Goal: Use online tool/utility: Utilize a website feature to perform a specific function

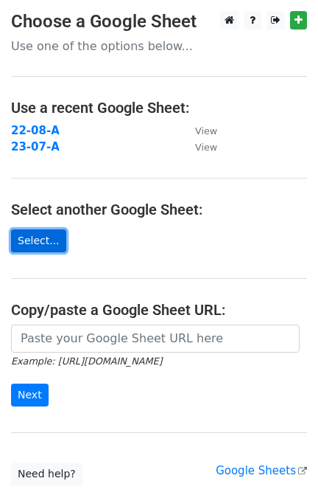
click at [46, 232] on link "Select..." at bounding box center [38, 240] width 55 height 23
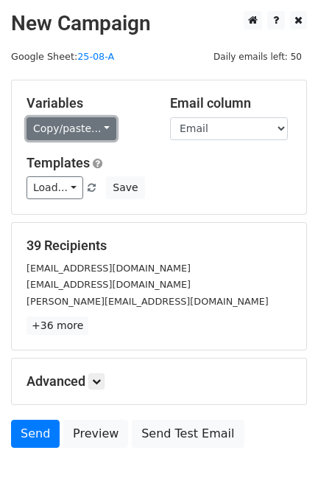
click at [68, 130] on link "Copy/paste..." at bounding box center [72, 128] width 90 height 23
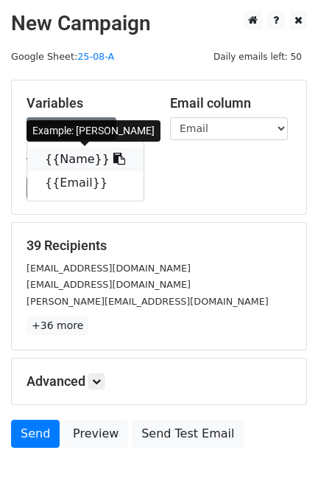
click at [63, 158] on link "{{Name}}" at bounding box center [85, 159] width 116 height 24
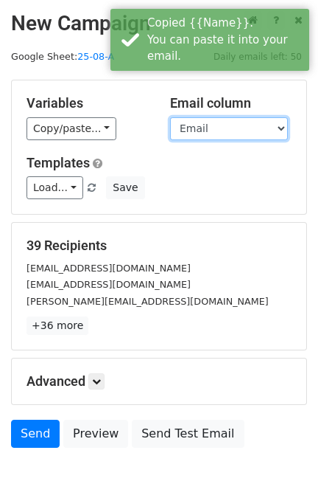
click at [203, 125] on select "Name Email" at bounding box center [229, 128] width 118 height 23
click at [170, 117] on select "Name Email" at bounding box center [229, 128] width 118 height 23
